Goal: Task Accomplishment & Management: Manage account settings

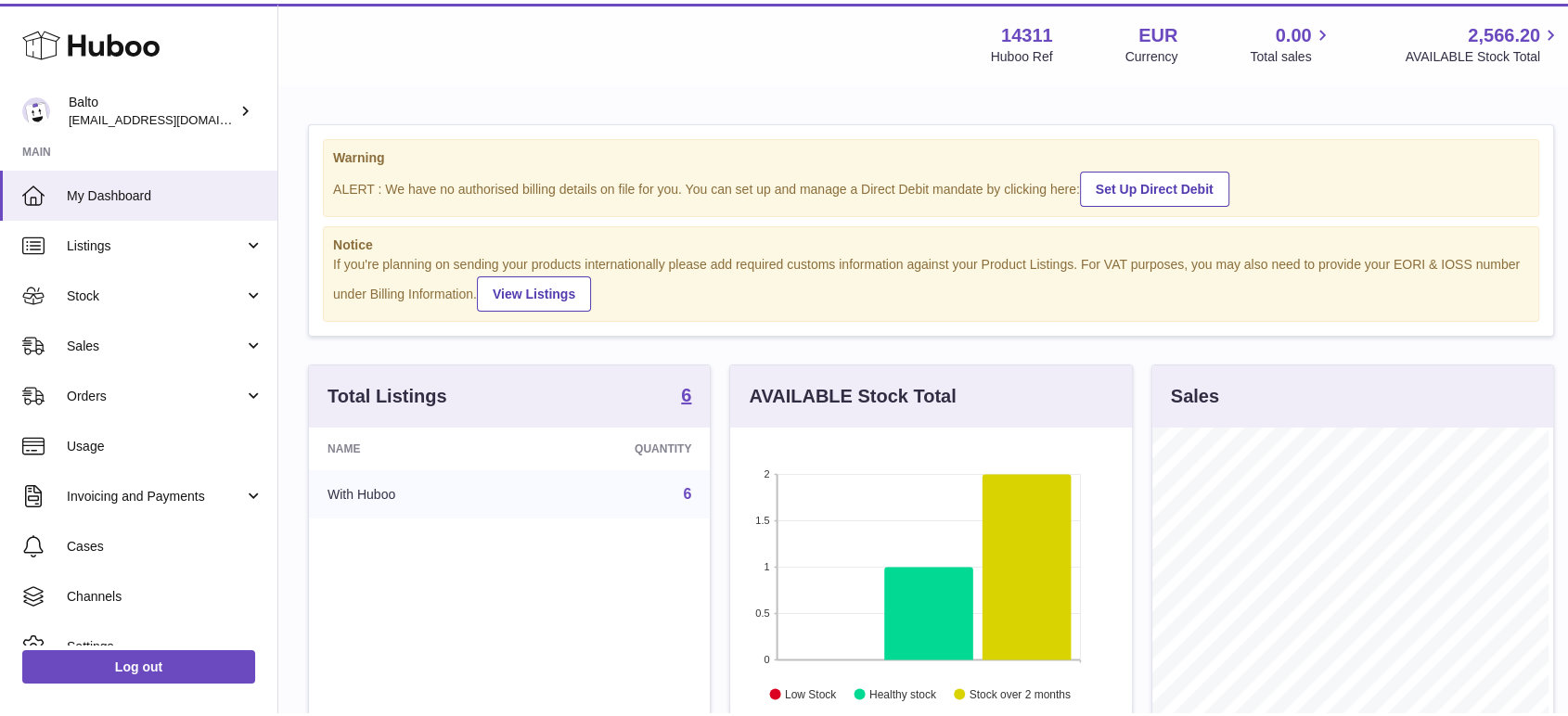
scroll to position [289, 401]
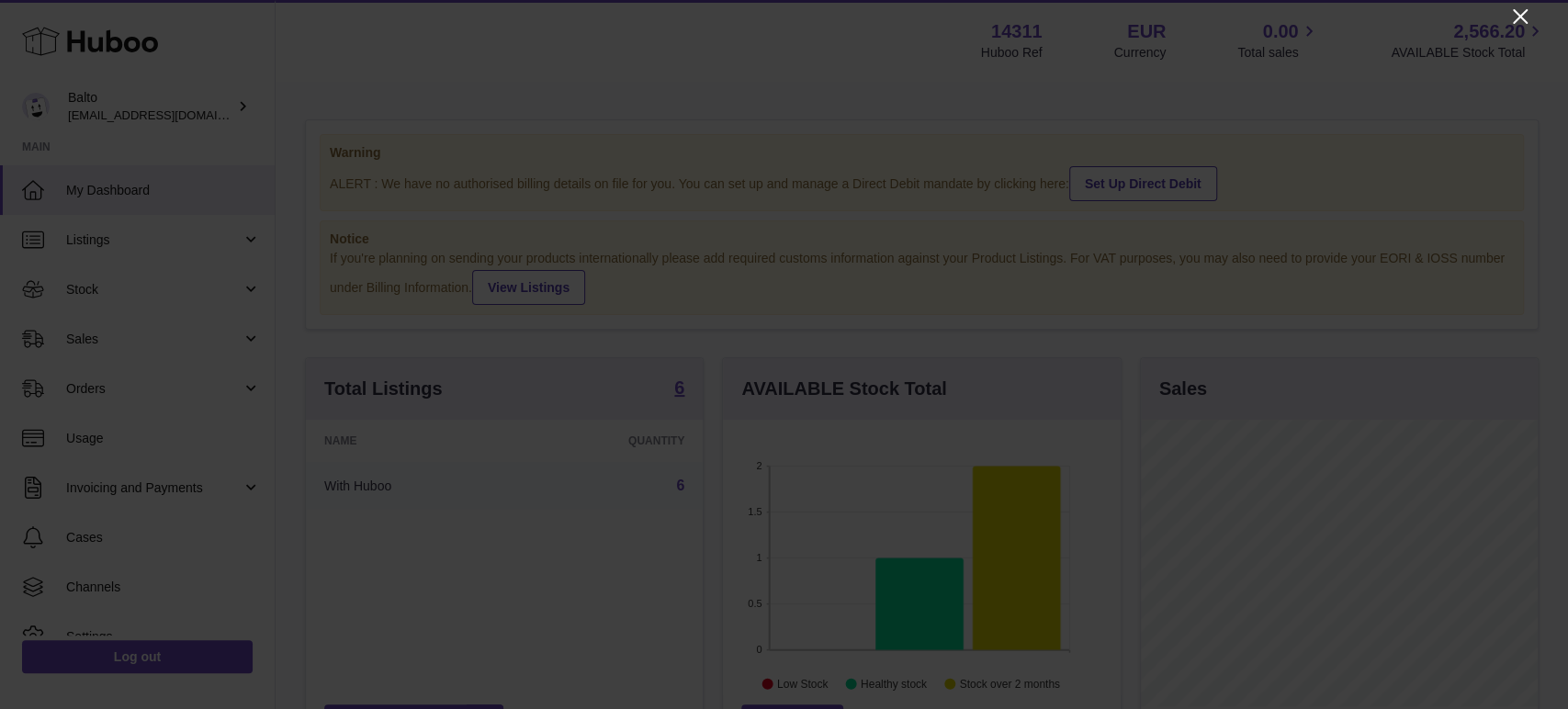
click at [1509, 18] on icon "Close" at bounding box center [1520, 17] width 22 height 22
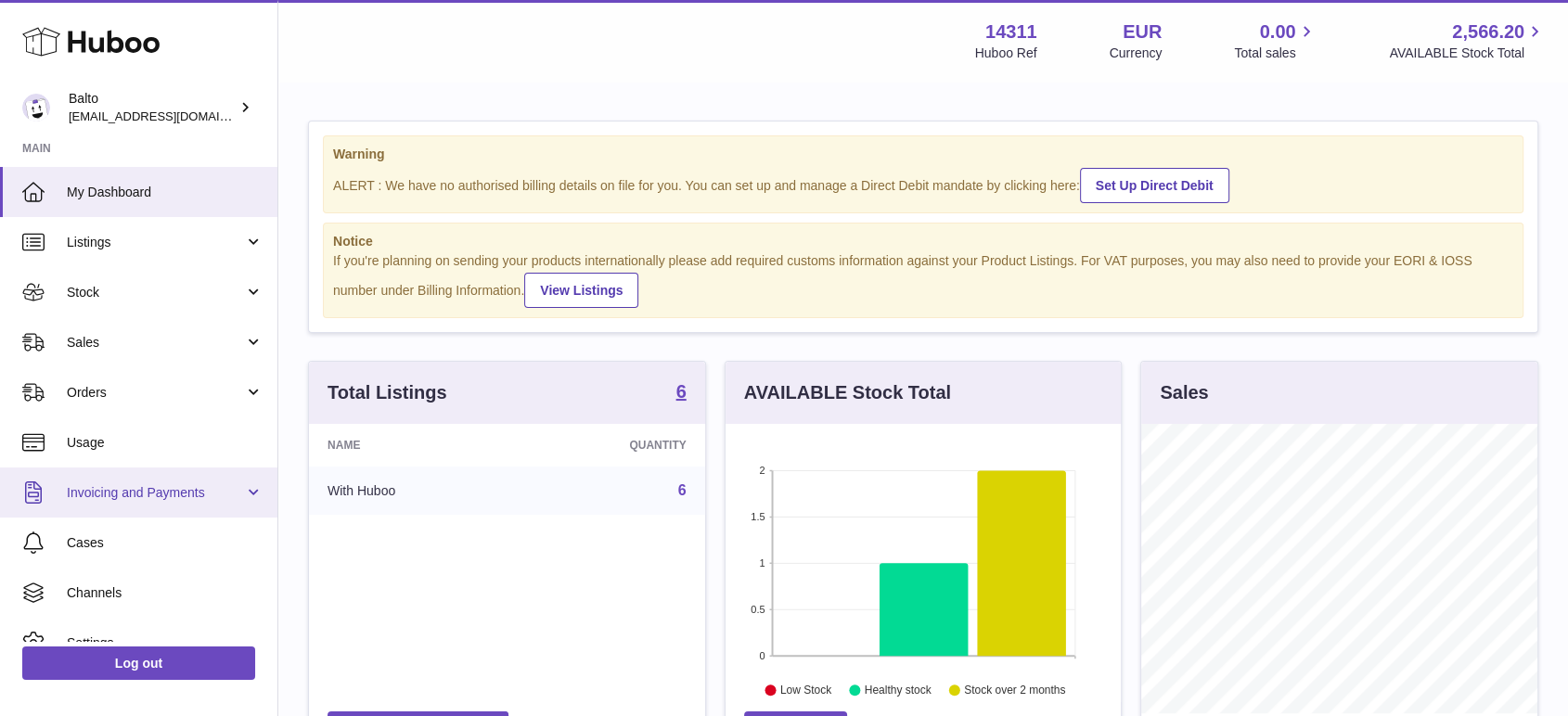
scroll to position [74, 0]
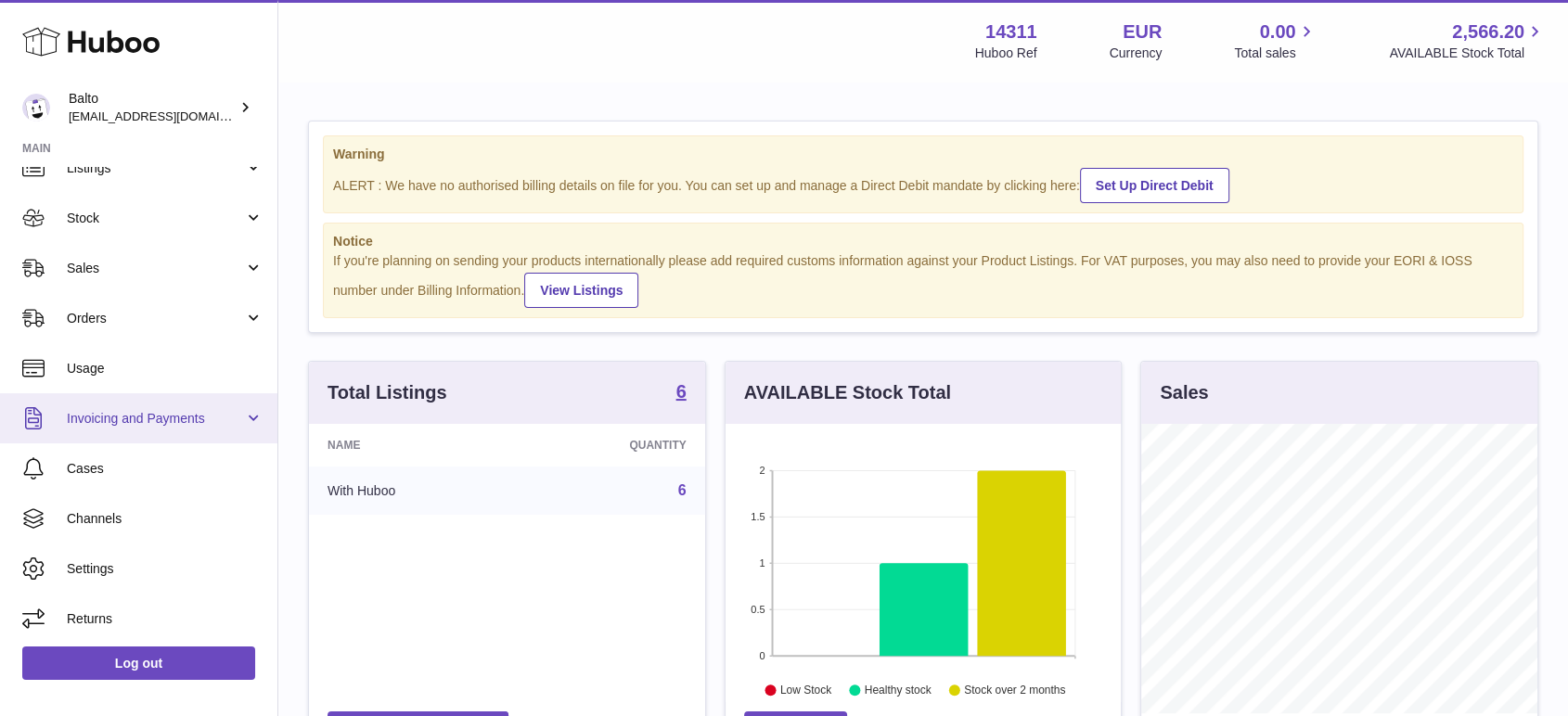
click at [180, 418] on span "Invoicing and Payments" at bounding box center [155, 419] width 177 height 18
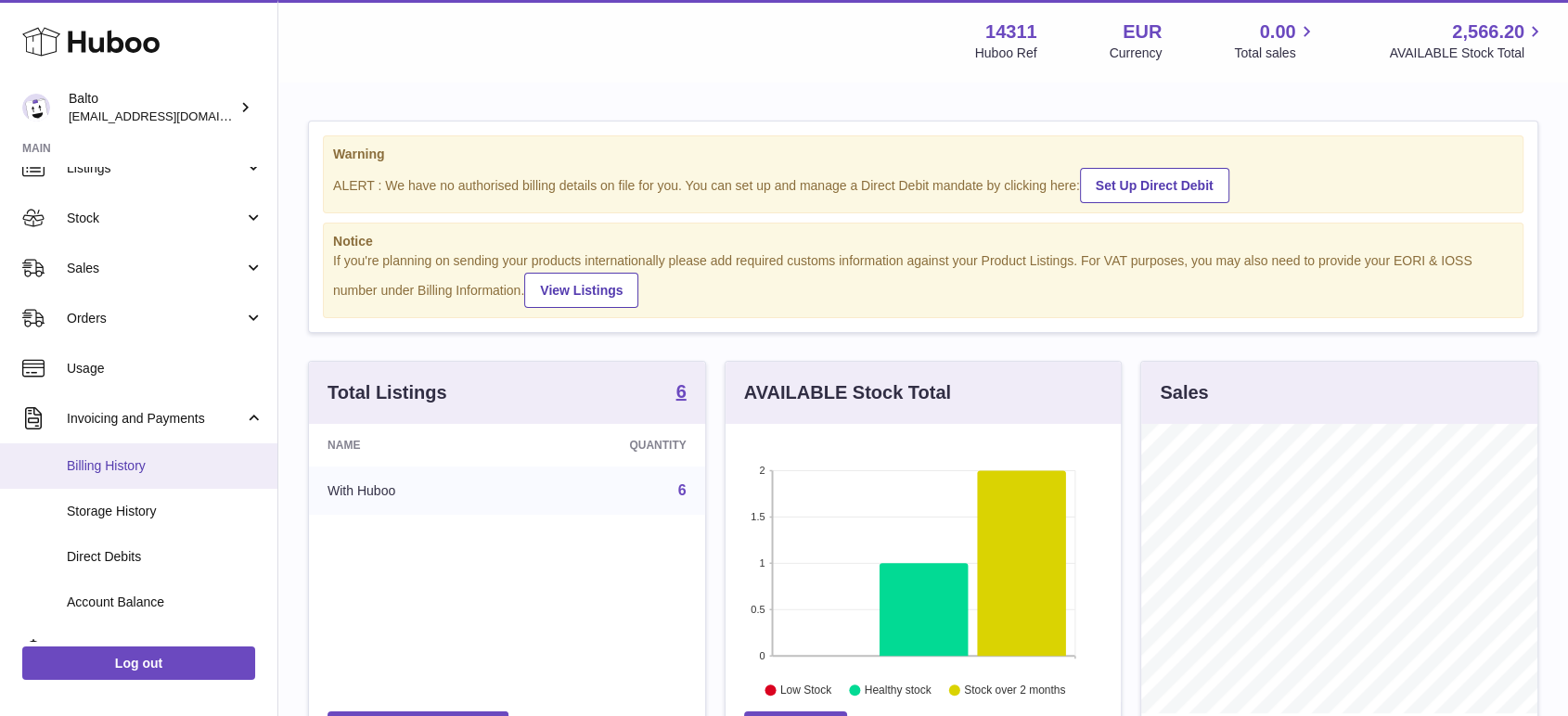
click at [170, 481] on link "Billing History" at bounding box center [138, 466] width 277 height 45
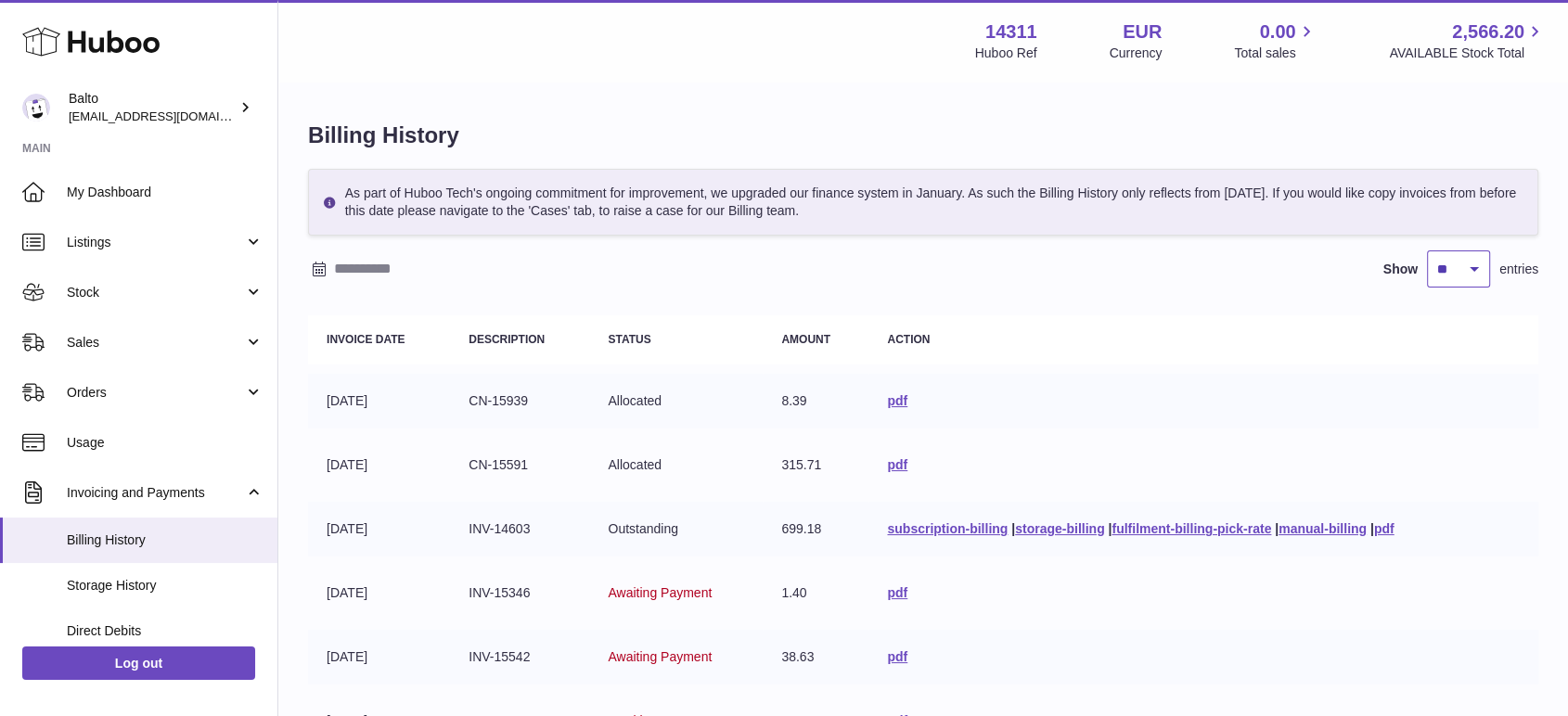
click at [1481, 265] on select "** ** ** ***" at bounding box center [1458, 270] width 63 height 38
select select "***"
click at [1427, 251] on select "** ** ** ***" at bounding box center [1458, 270] width 63 height 38
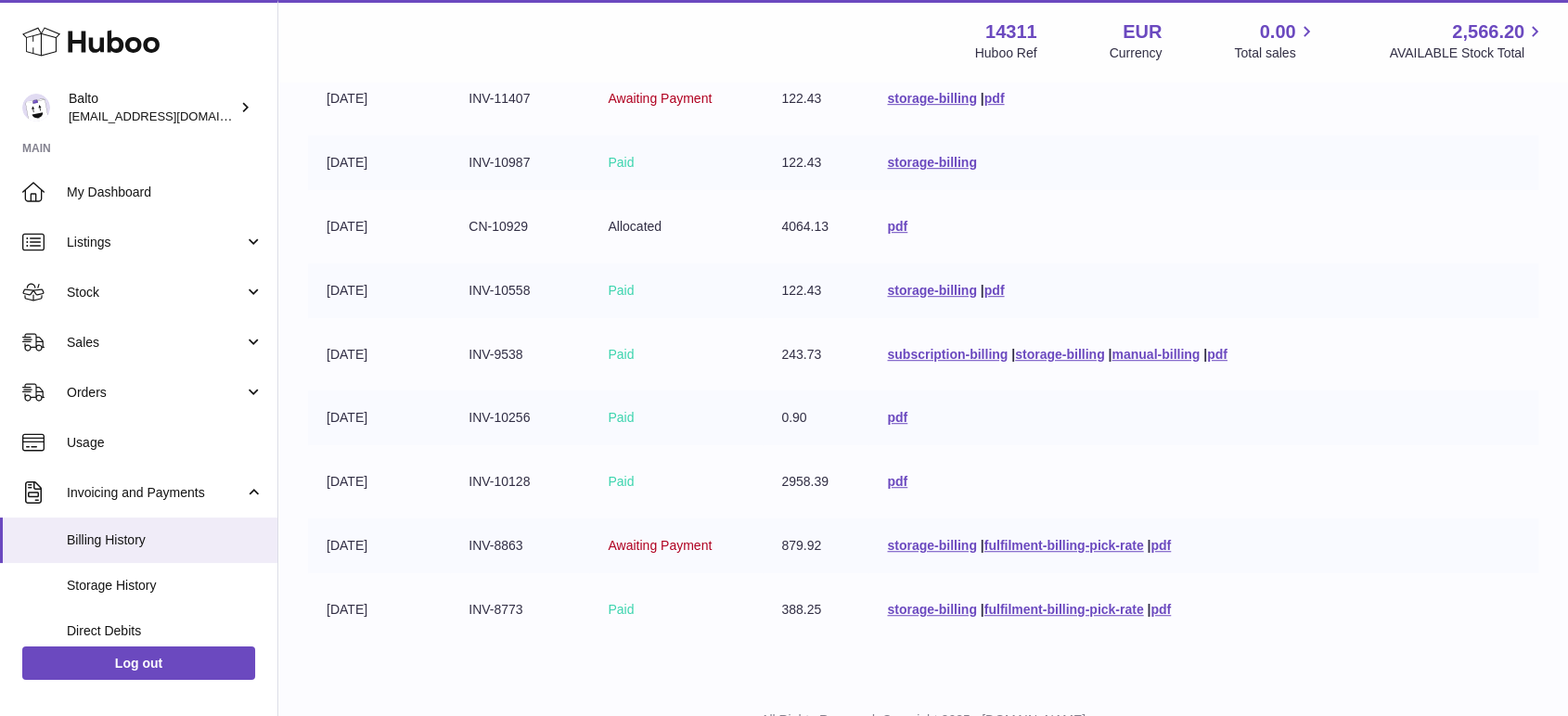
scroll to position [1205, 0]
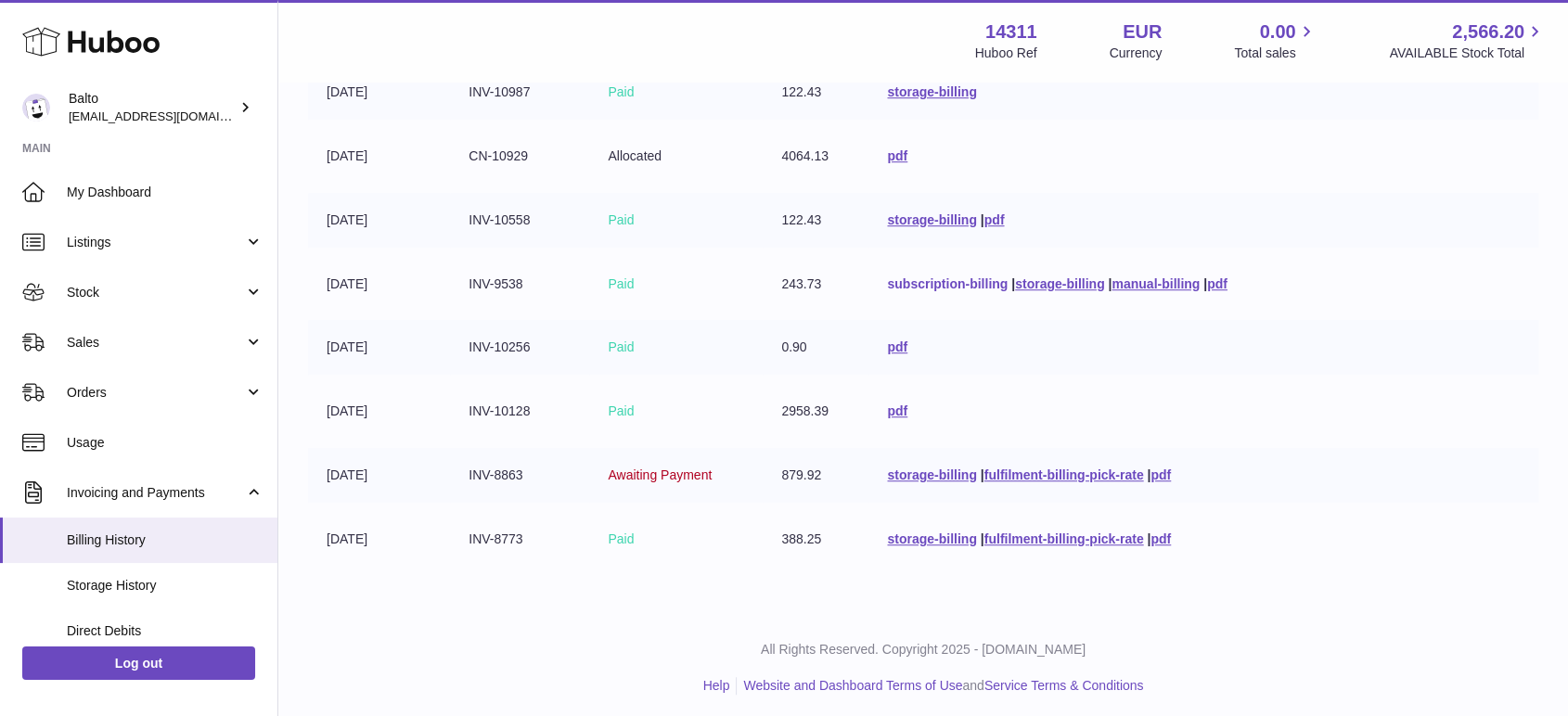
click at [998, 277] on link "subscription-billing" at bounding box center [947, 283] width 120 height 15
click at [1010, 531] on link "fulfilment-billing-pick-rate" at bounding box center [1064, 538] width 160 height 15
click at [1003, 531] on link "fulfilment-billing-pick-rate" at bounding box center [1064, 538] width 160 height 15
drag, startPoint x: 465, startPoint y: 539, endPoint x: 518, endPoint y: 537, distance: 53.0
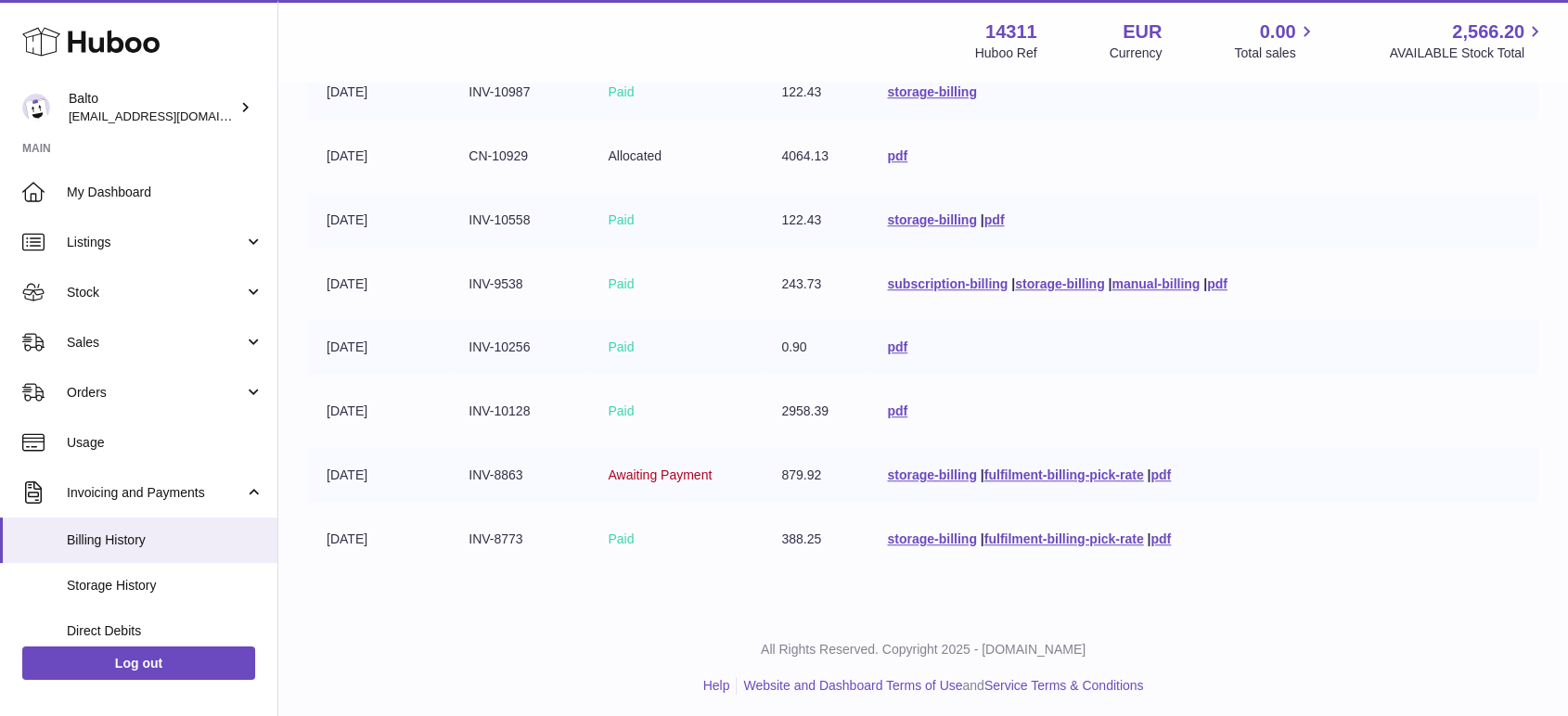
click at [518, 537] on td "INV-8773" at bounding box center [519, 539] width 139 height 54
copy td "INV-8773"
click at [1058, 473] on link "fulfilment-billing-pick-rate" at bounding box center [1064, 475] width 160 height 15
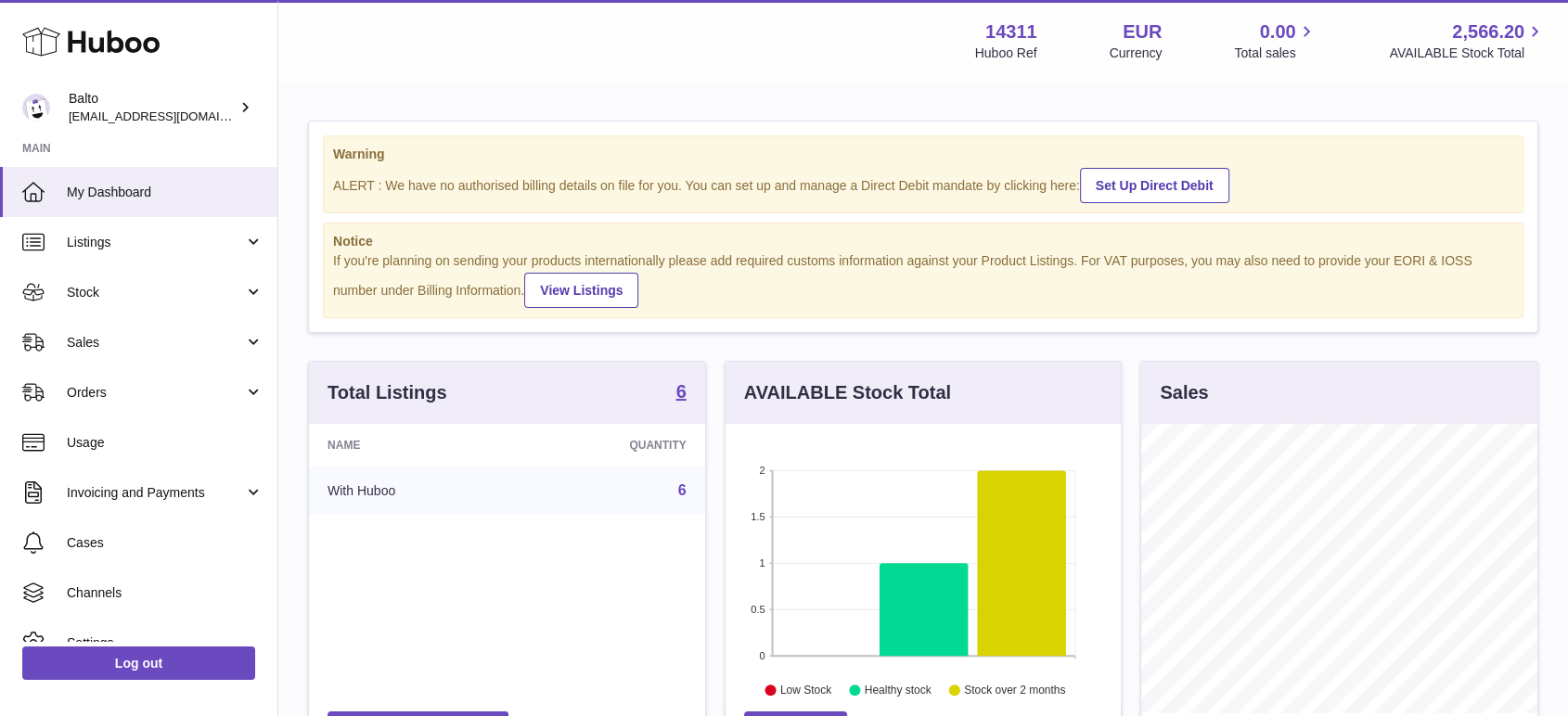
scroll to position [289, 395]
click at [116, 503] on link "Invoicing and Payments" at bounding box center [138, 493] width 277 height 50
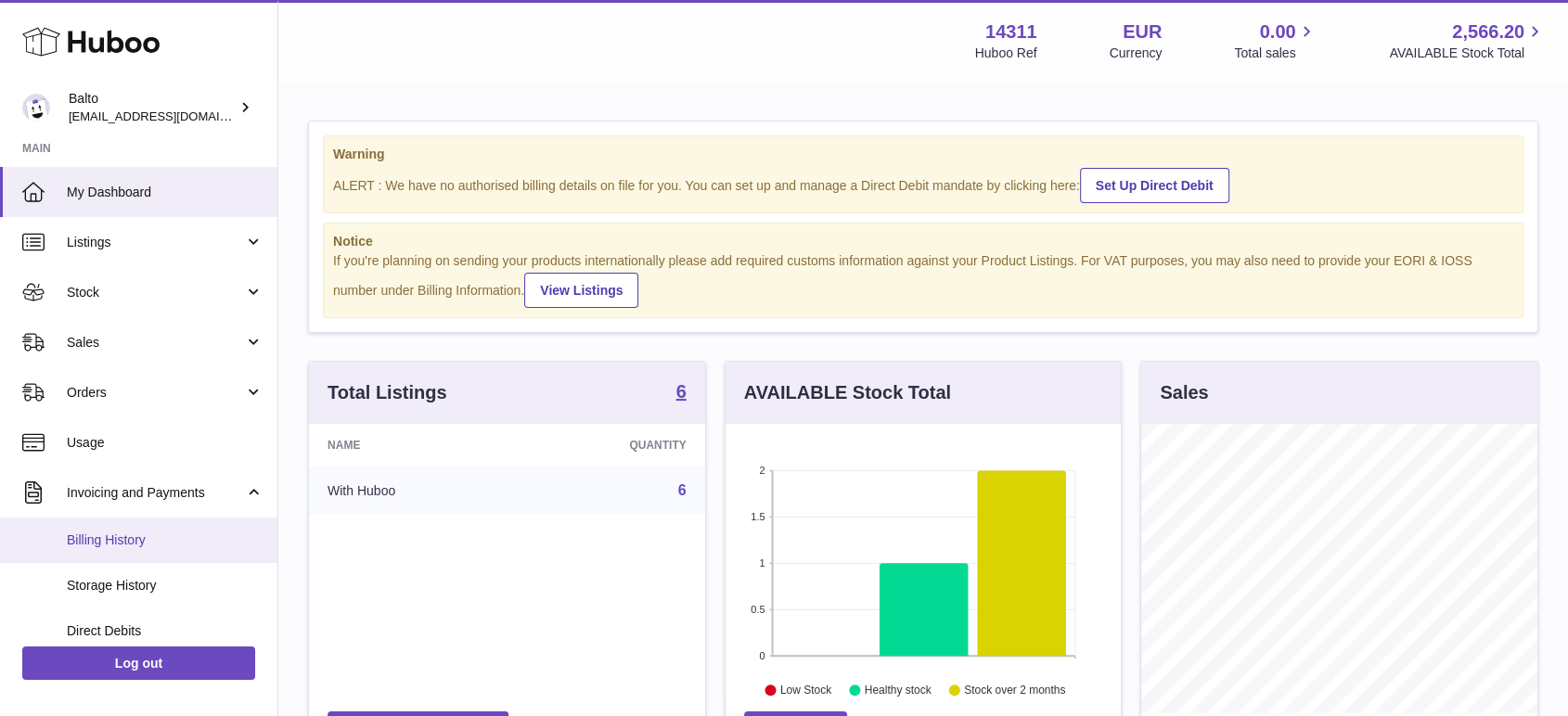
click at [135, 541] on span "Billing History" at bounding box center [165, 540] width 196 height 18
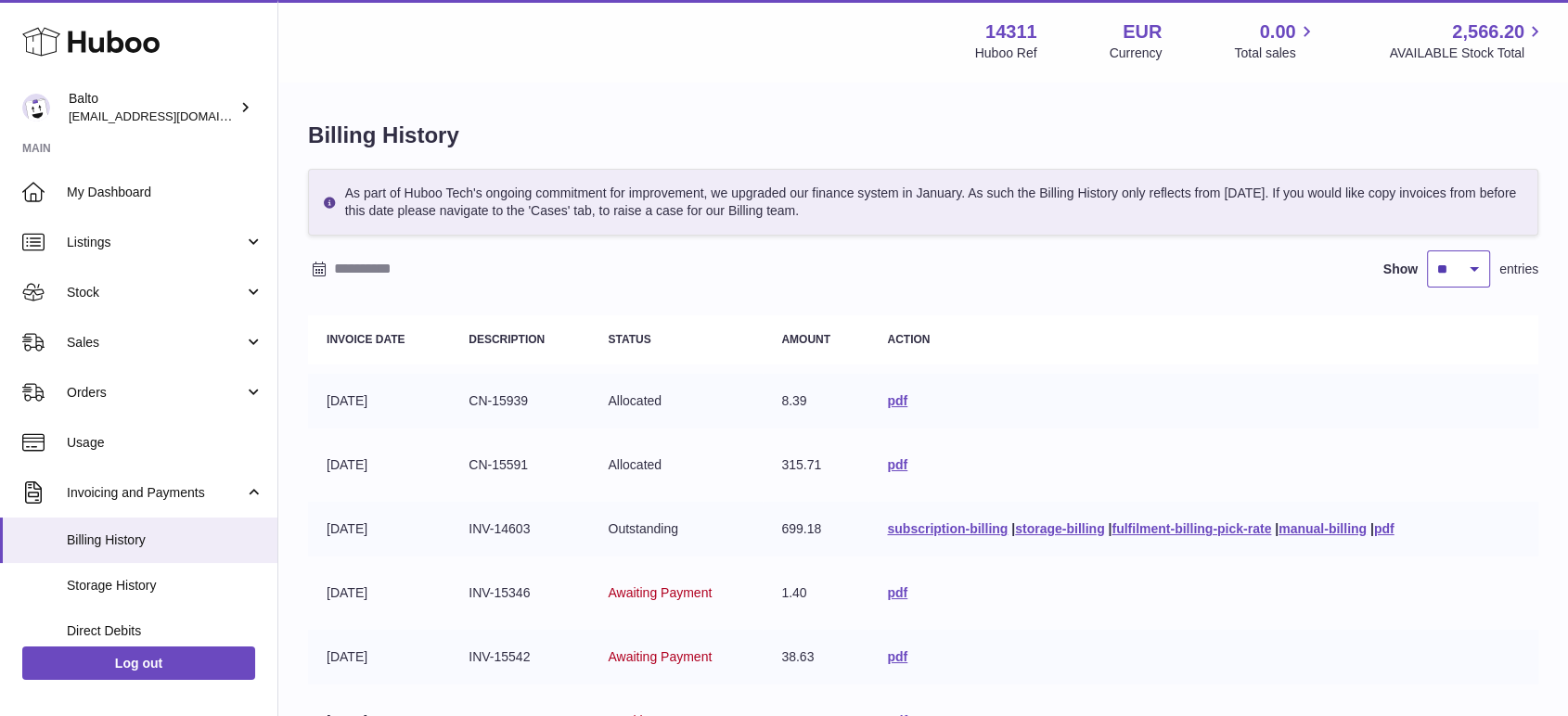
click at [1471, 269] on select "** ** ** ***" at bounding box center [1458, 270] width 63 height 38
select select "***"
click at [1427, 251] on select "** ** ** ***" at bounding box center [1458, 270] width 63 height 38
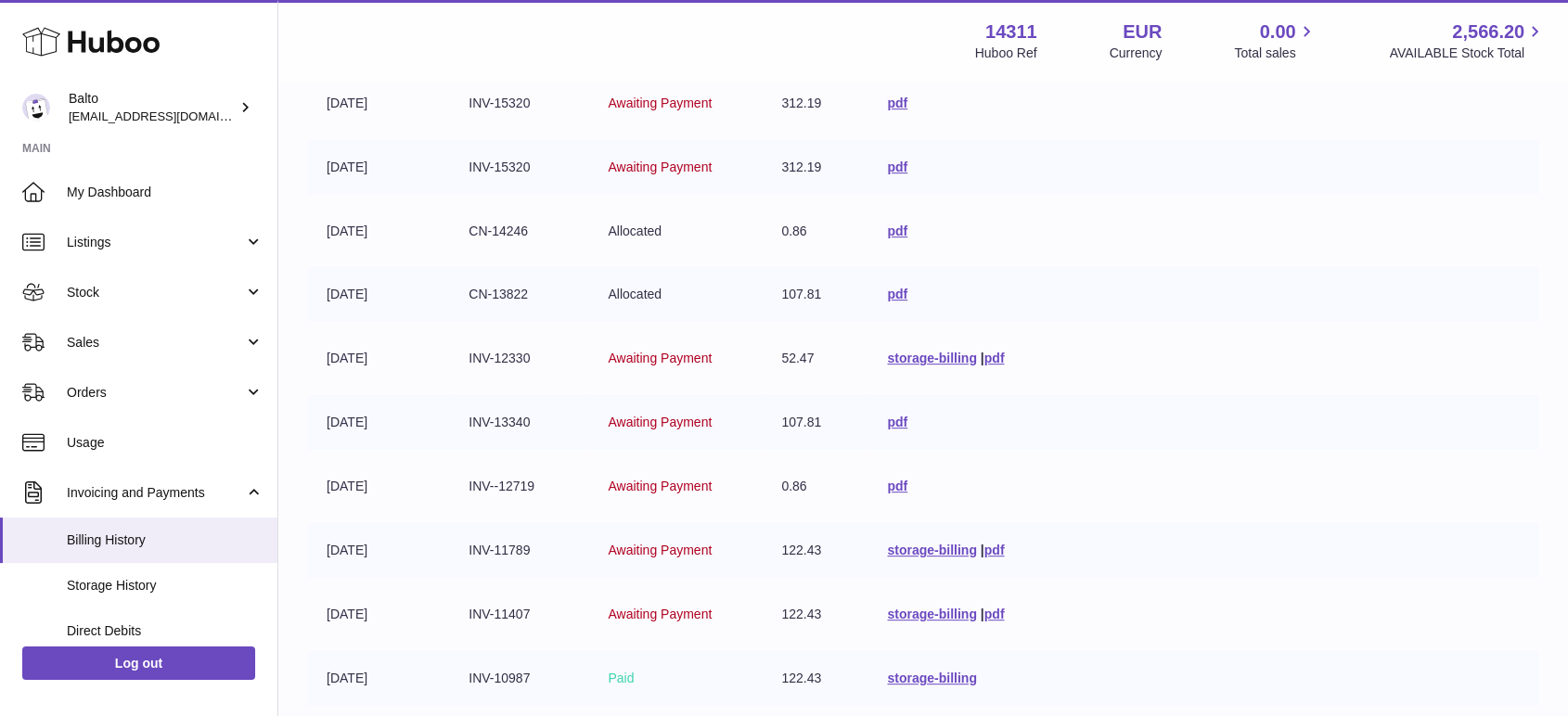
scroll to position [1205, 0]
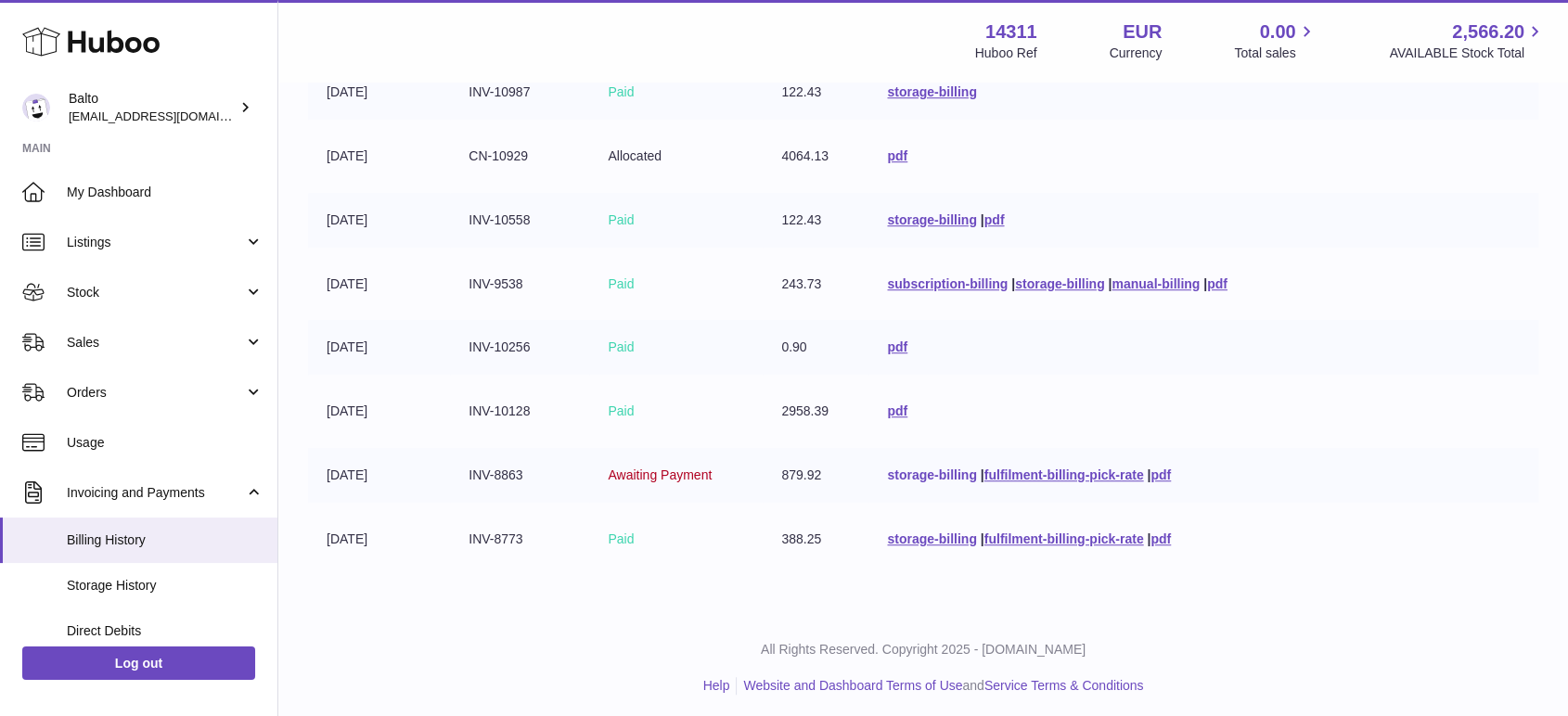
click at [924, 468] on link "storage-billing" at bounding box center [931, 475] width 89 height 15
drag, startPoint x: 526, startPoint y: 470, endPoint x: 465, endPoint y: 475, distance: 61.2
click at [465, 475] on td "INV-8863" at bounding box center [519, 475] width 139 height 54
copy td "INV-8863"
click at [887, 408] on link "pdf" at bounding box center [897, 411] width 21 height 15
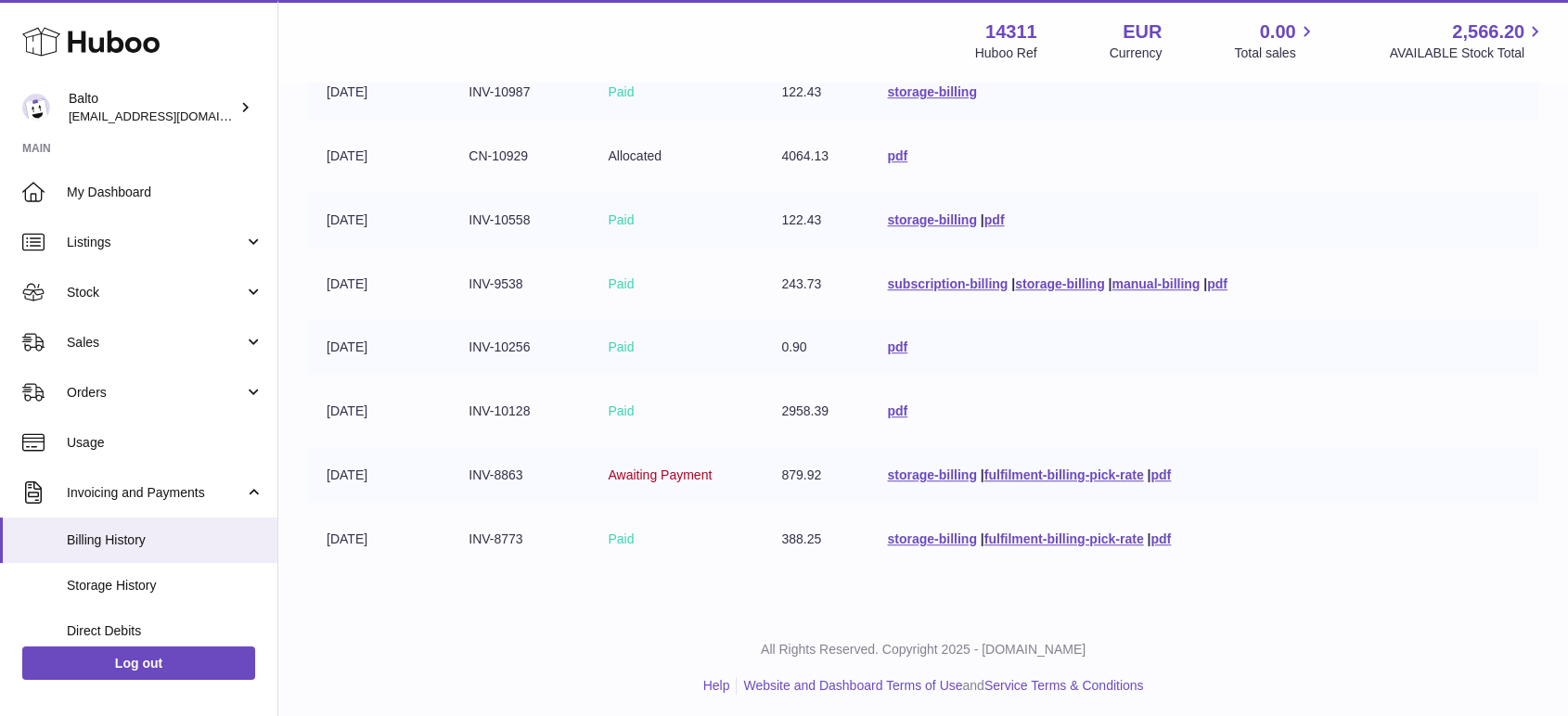
click at [510, 407] on td "INV-10128" at bounding box center [519, 411] width 139 height 54
click at [369, 413] on td "30-06-2025" at bounding box center [379, 411] width 142 height 54
click at [887, 346] on link "pdf" at bounding box center [897, 347] width 21 height 15
click at [887, 340] on link "pdf" at bounding box center [897, 347] width 21 height 15
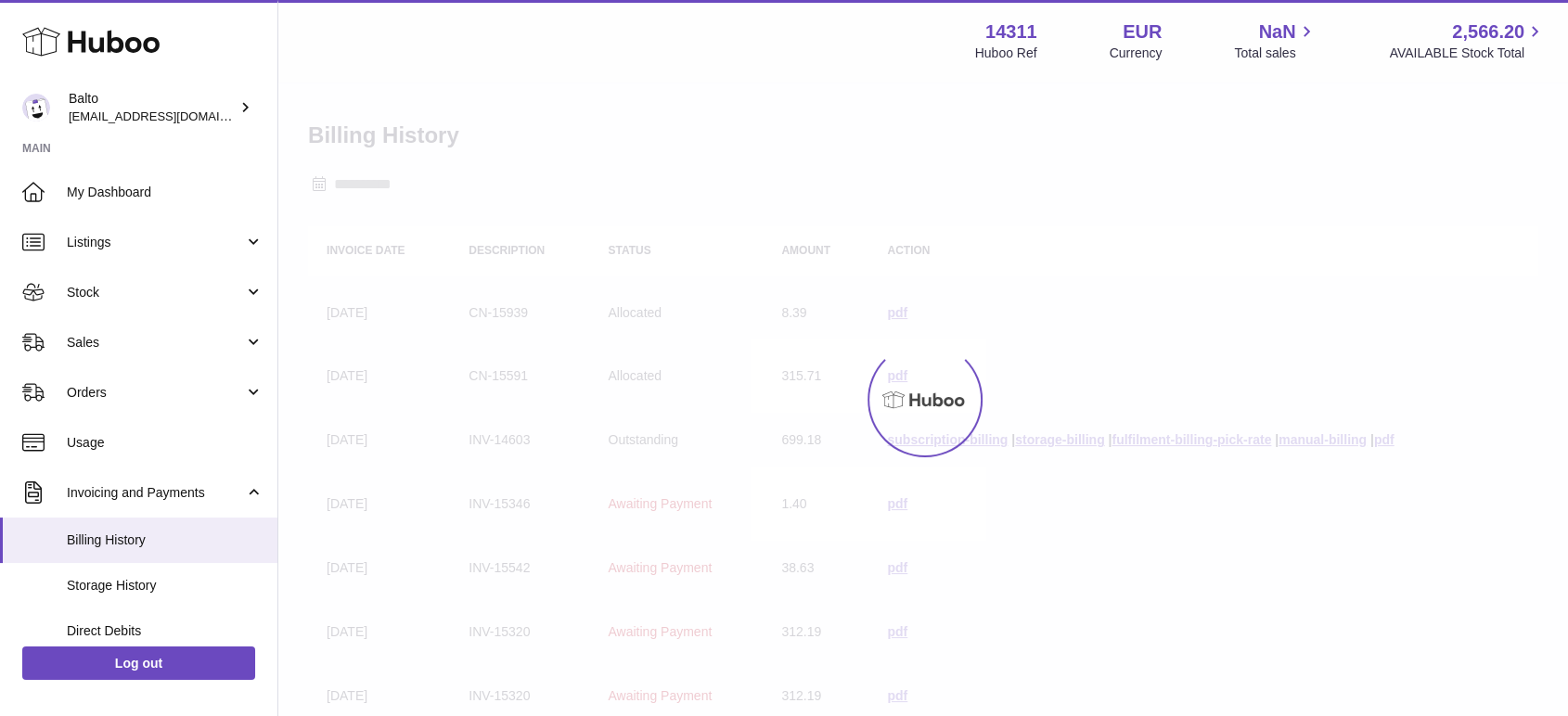
select select "***"
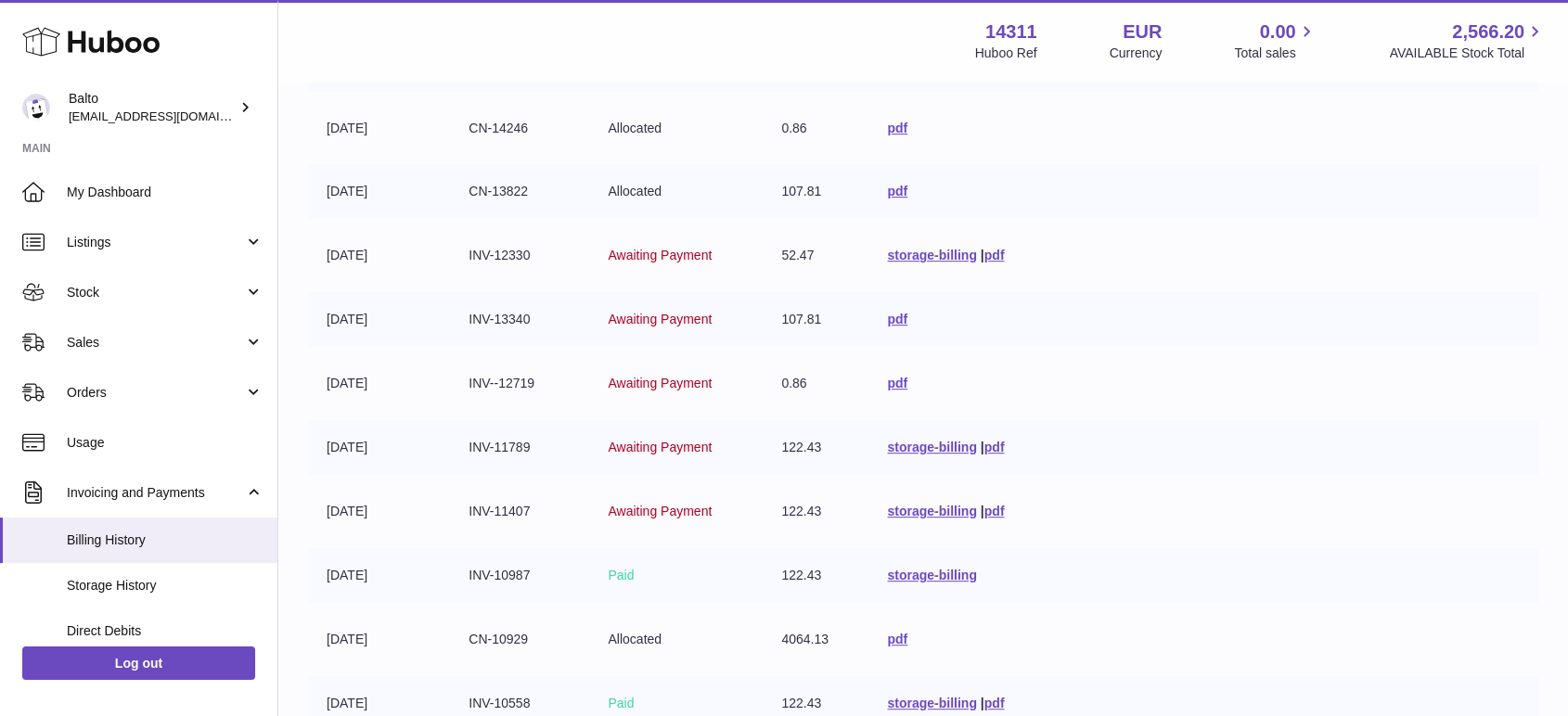
scroll to position [1205, 0]
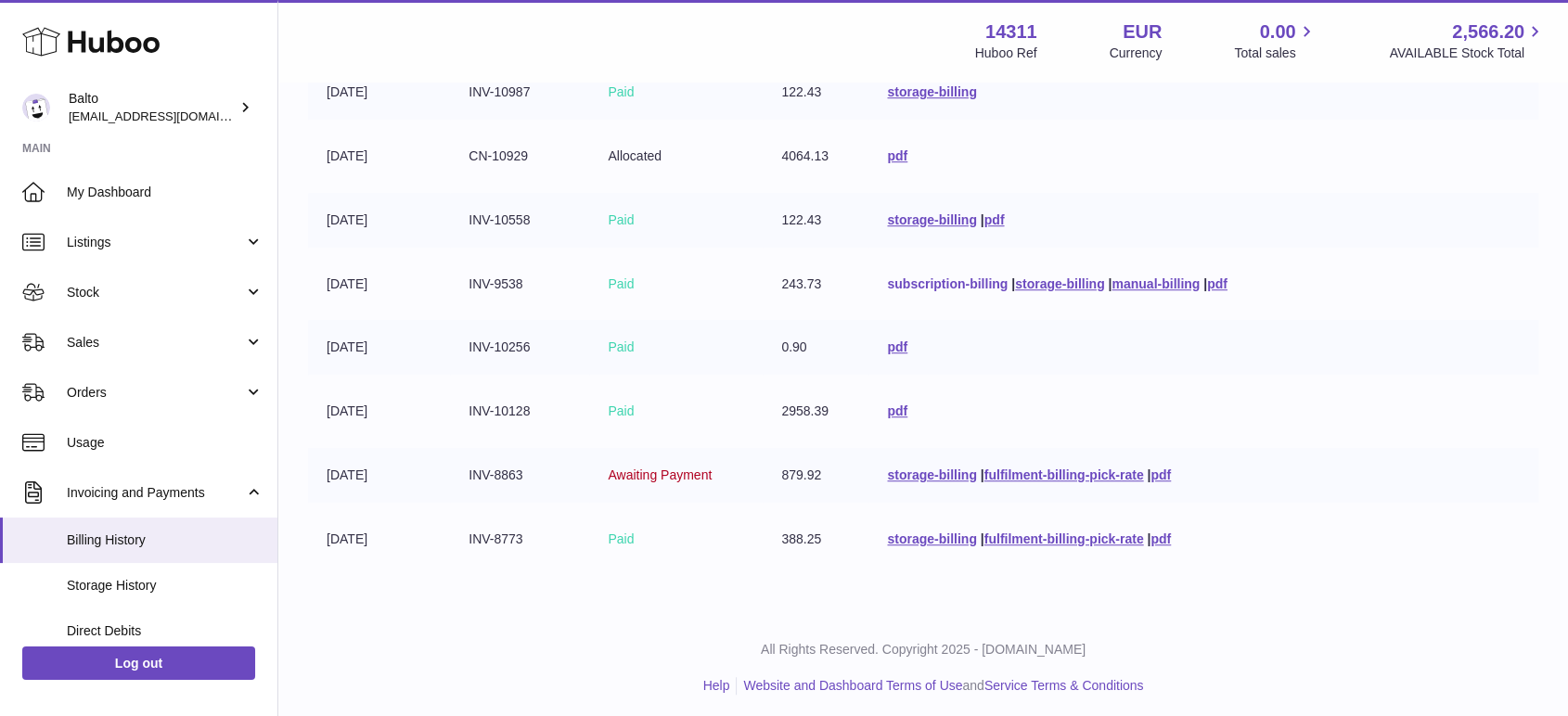
click at [983, 280] on link "subscription-billing" at bounding box center [947, 283] width 120 height 15
click at [1061, 277] on link "storage-billing" at bounding box center [1059, 283] width 89 height 15
